Goal: Transaction & Acquisition: Obtain resource

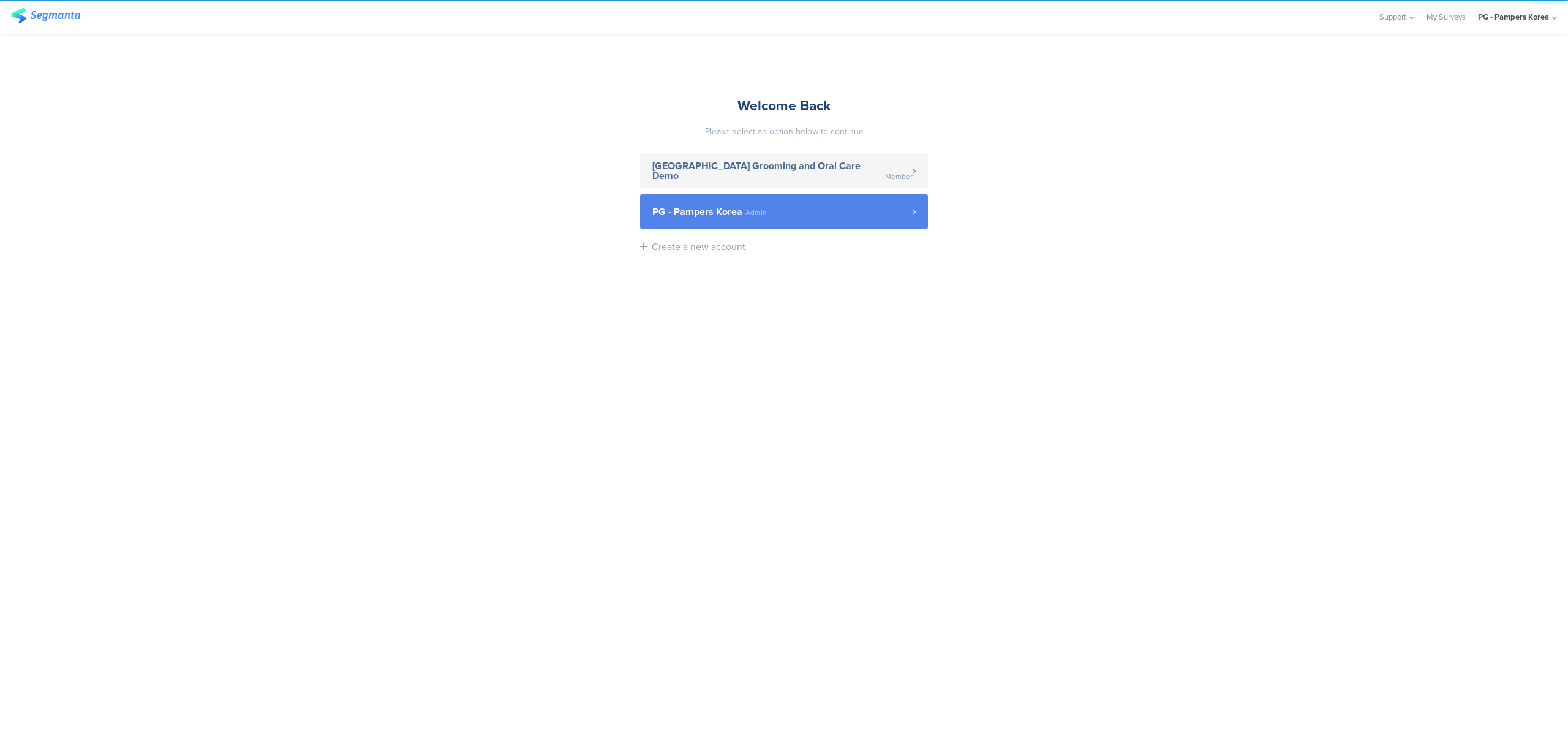
click at [769, 227] on link "PG - Pampers Korea Admin" at bounding box center [784, 211] width 288 height 35
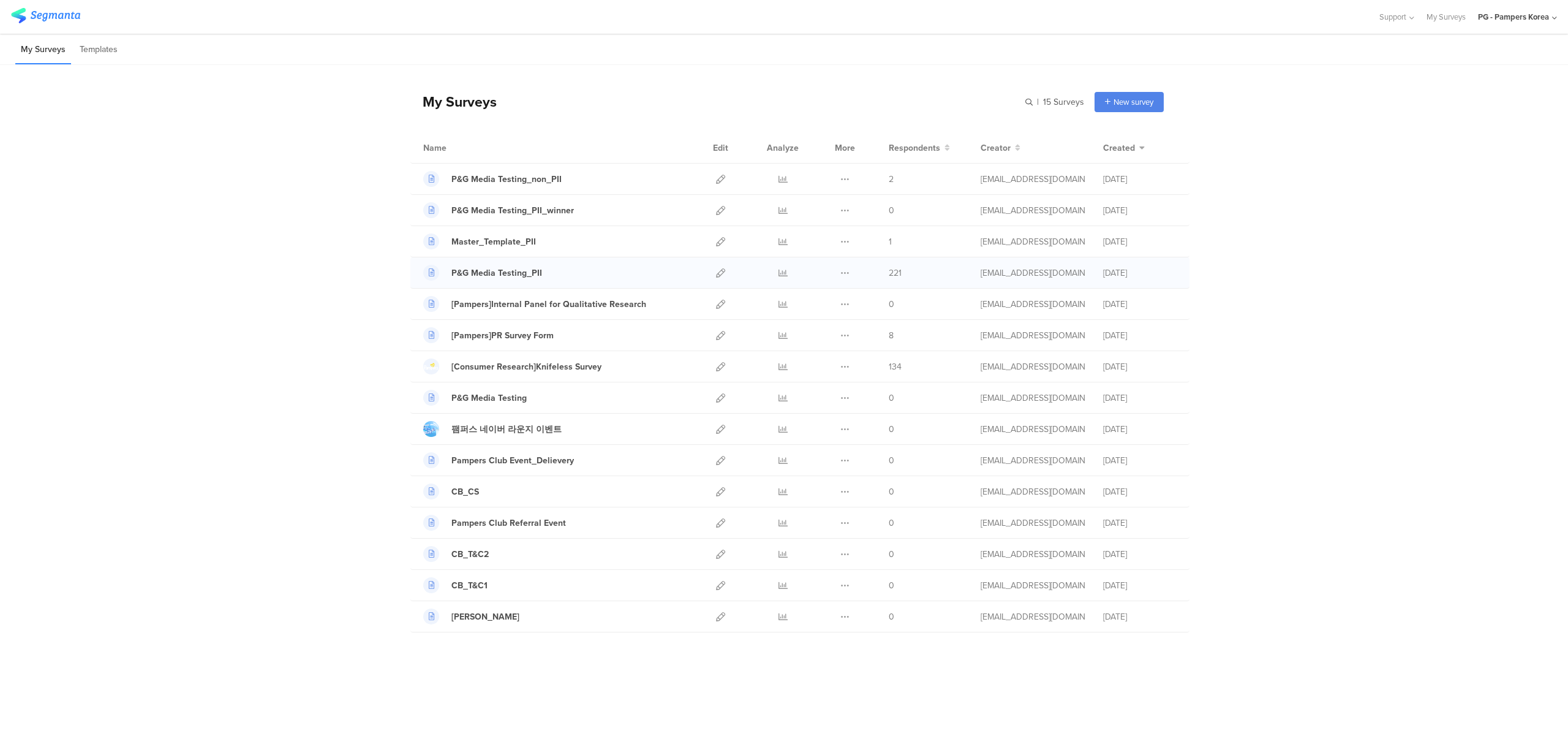
click at [839, 273] on div "Duplicate Export [GEOGRAPHIC_DATA]" at bounding box center [845, 273] width 27 height 31
click at [851, 275] on div "Duplicate Export [GEOGRAPHIC_DATA]" at bounding box center [845, 273] width 27 height 31
click at [849, 275] on icon at bounding box center [845, 272] width 9 height 9
click at [786, 275] on icon at bounding box center [783, 272] width 9 height 9
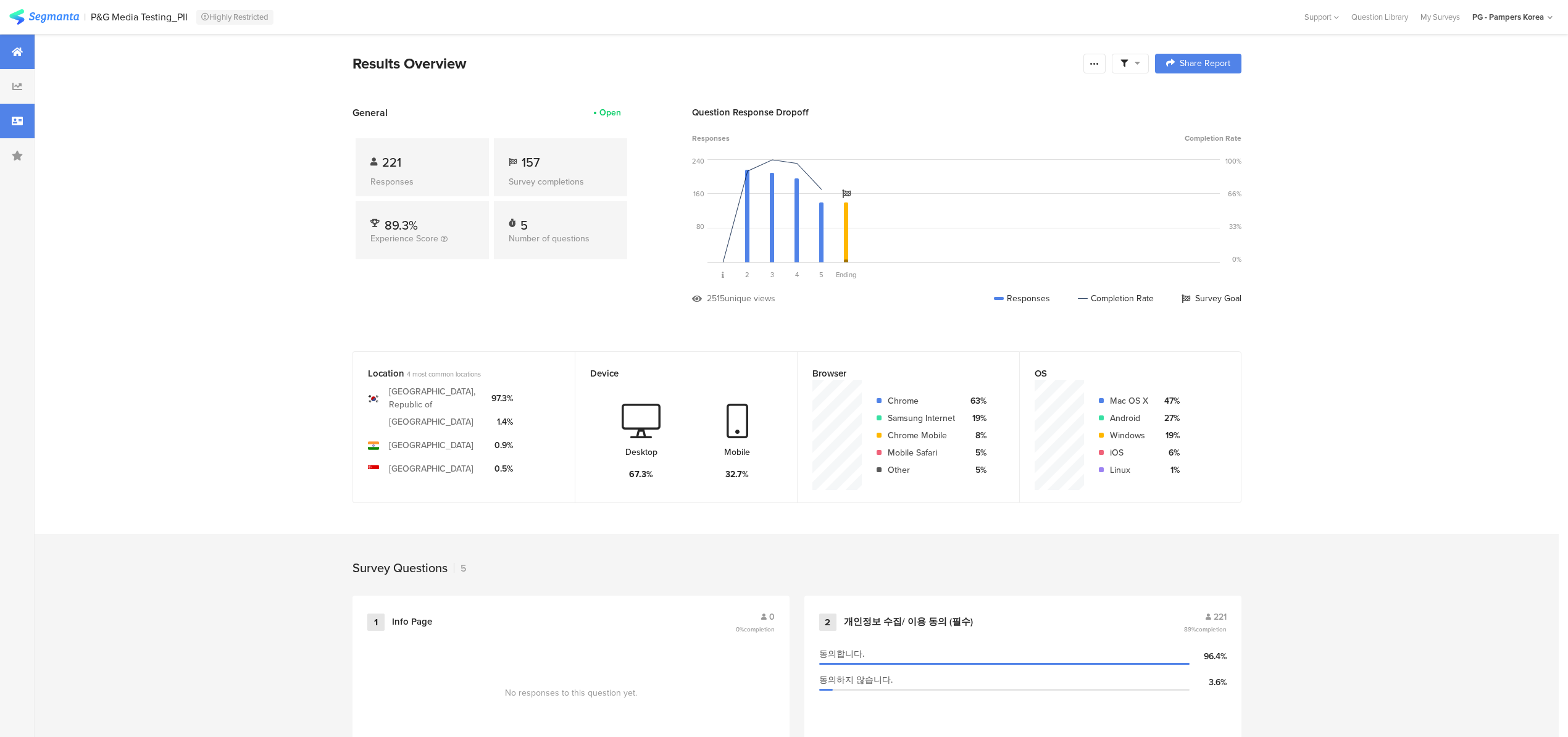
click at [18, 118] on icon at bounding box center [17, 120] width 11 height 10
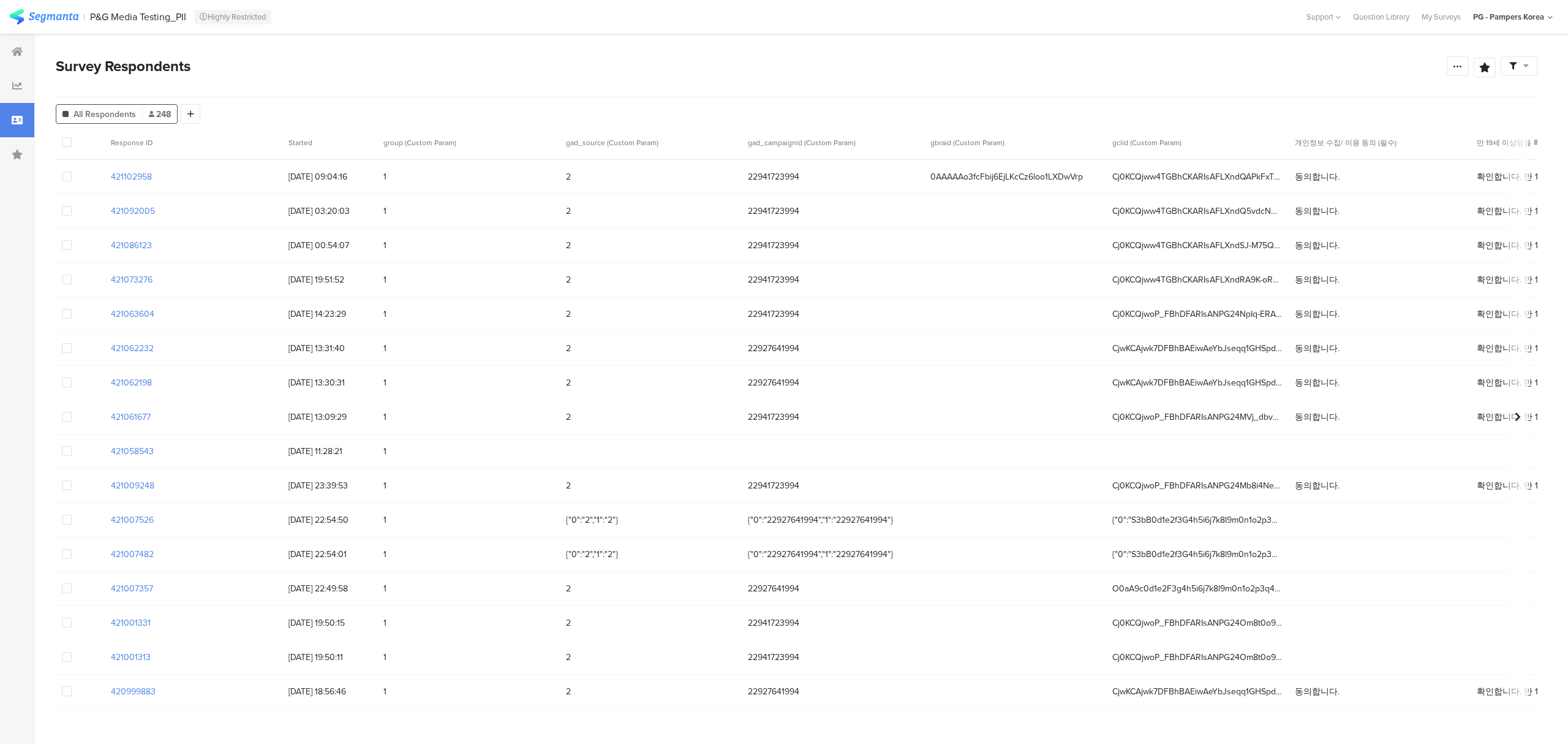
click at [313, 141] on span "Started" at bounding box center [325, 143] width 74 height 11
click at [364, 141] on section "Started" at bounding box center [330, 142] width 95 height 34
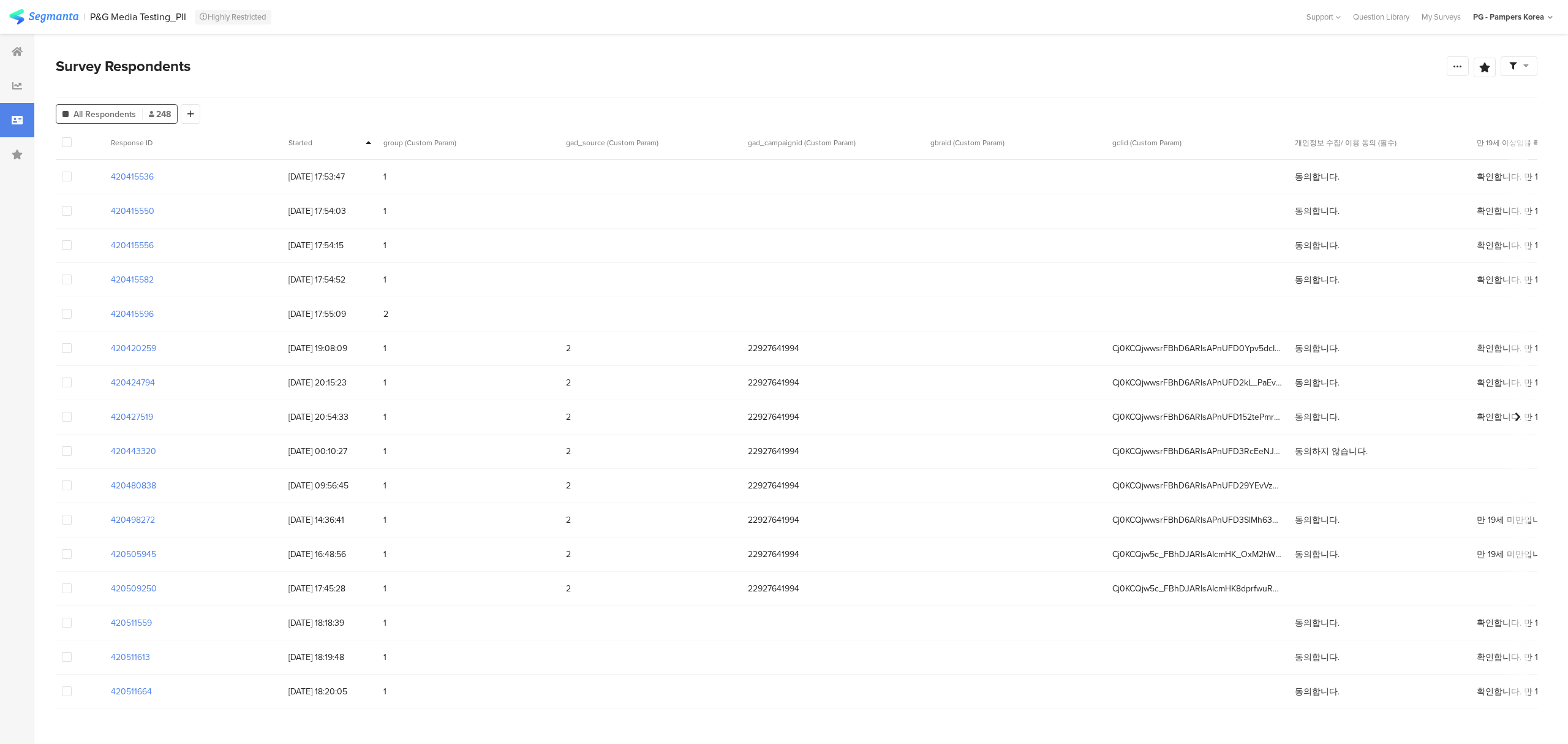
click at [370, 141] on icon at bounding box center [368, 143] width 5 height 9
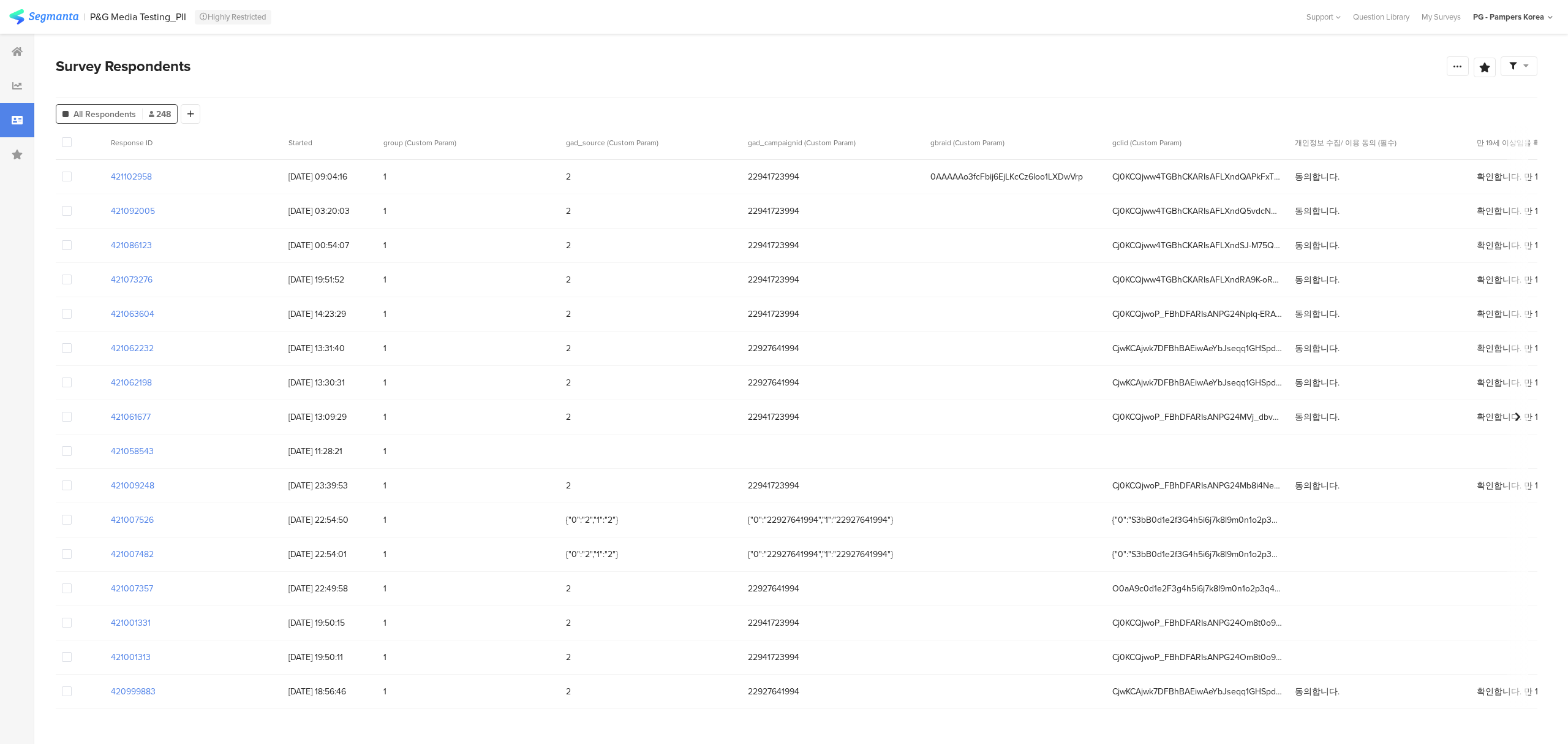
click at [370, 141] on icon at bounding box center [368, 143] width 5 height 9
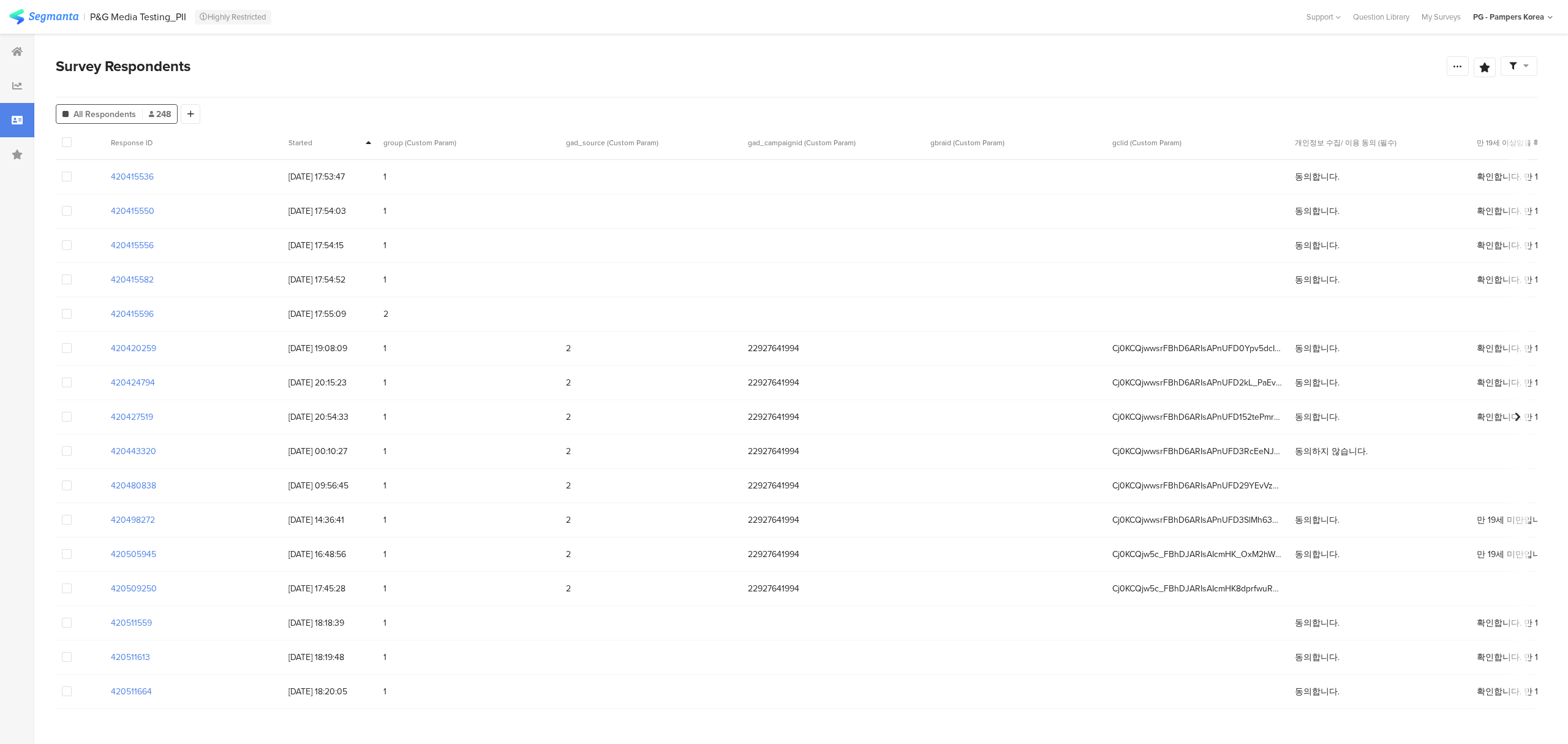
click at [370, 141] on icon at bounding box center [368, 143] width 5 height 9
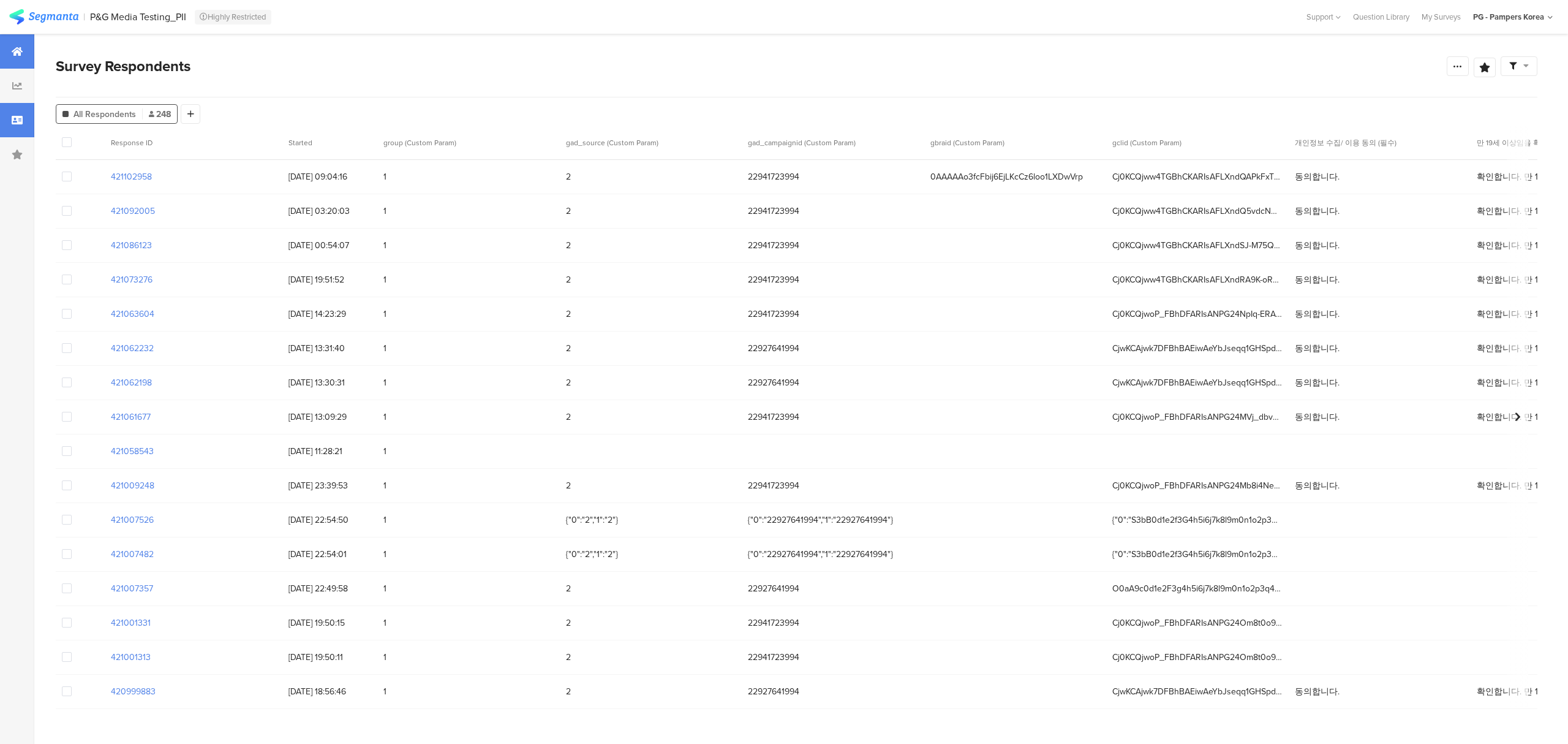
click at [16, 48] on icon at bounding box center [17, 51] width 11 height 9
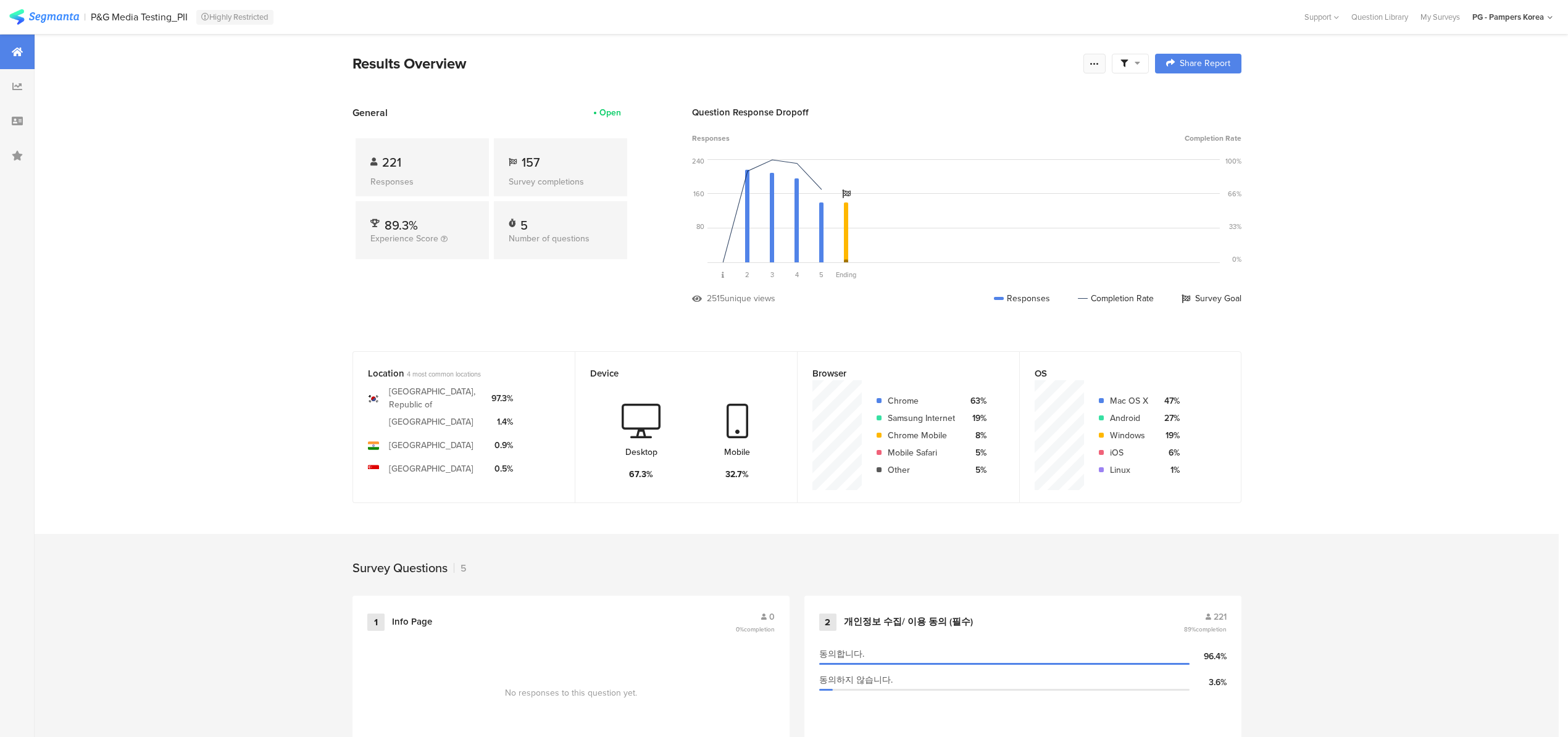
click at [1106, 66] on div at bounding box center [1095, 63] width 22 height 20
click at [1033, 189] on div "Export Results" at bounding box center [1012, 188] width 197 height 12
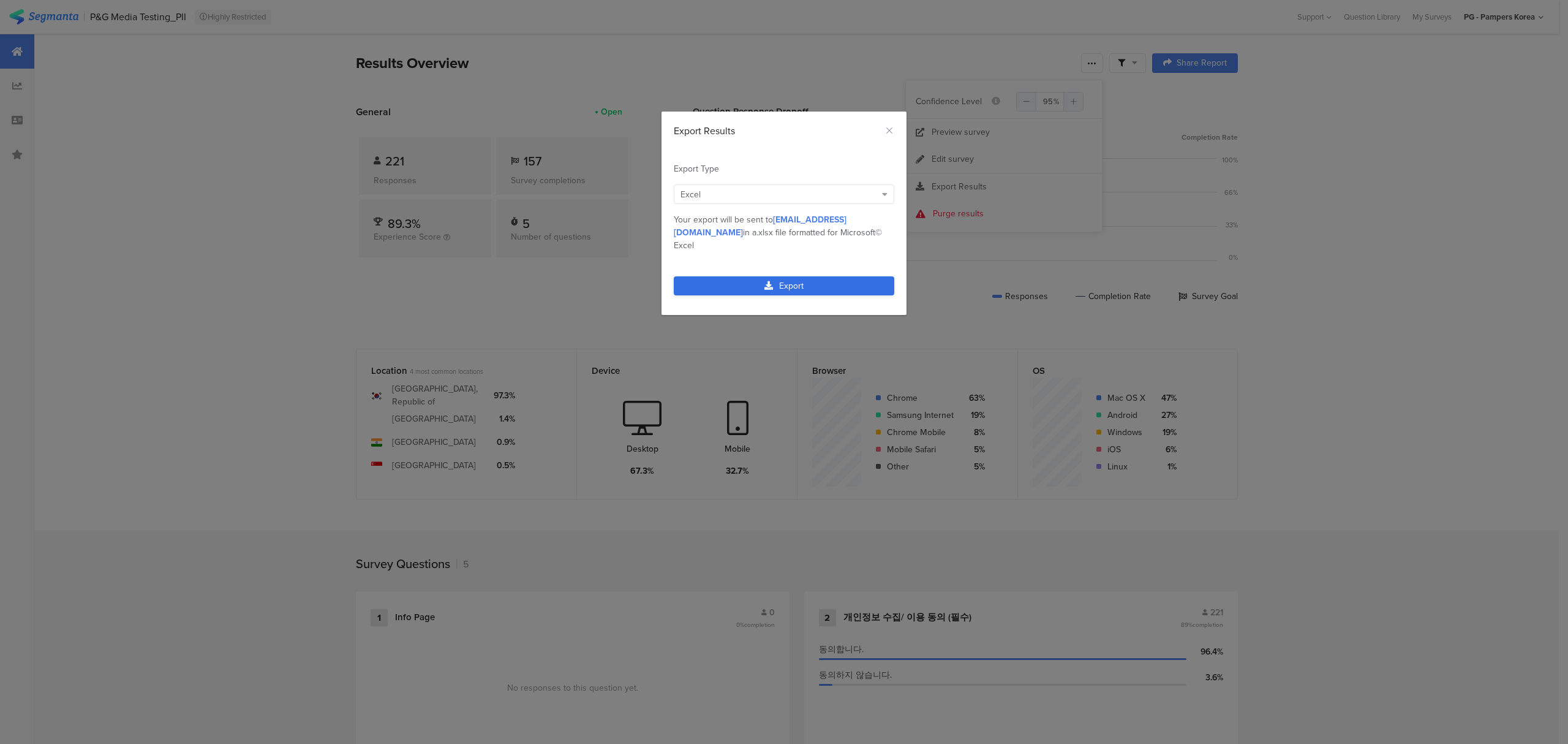
click at [852, 277] on link "Export" at bounding box center [784, 286] width 221 height 19
